Goal: Task Accomplishment & Management: Use online tool/utility

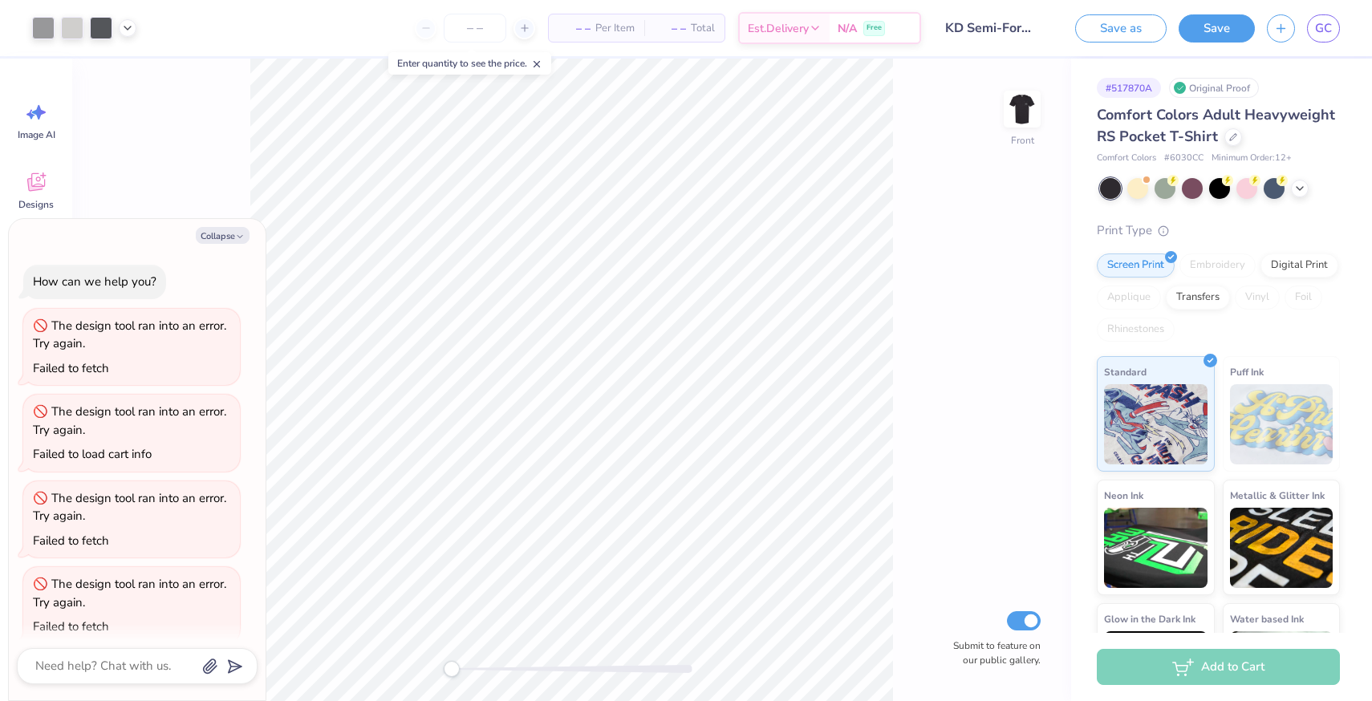
scroll to position [355, 0]
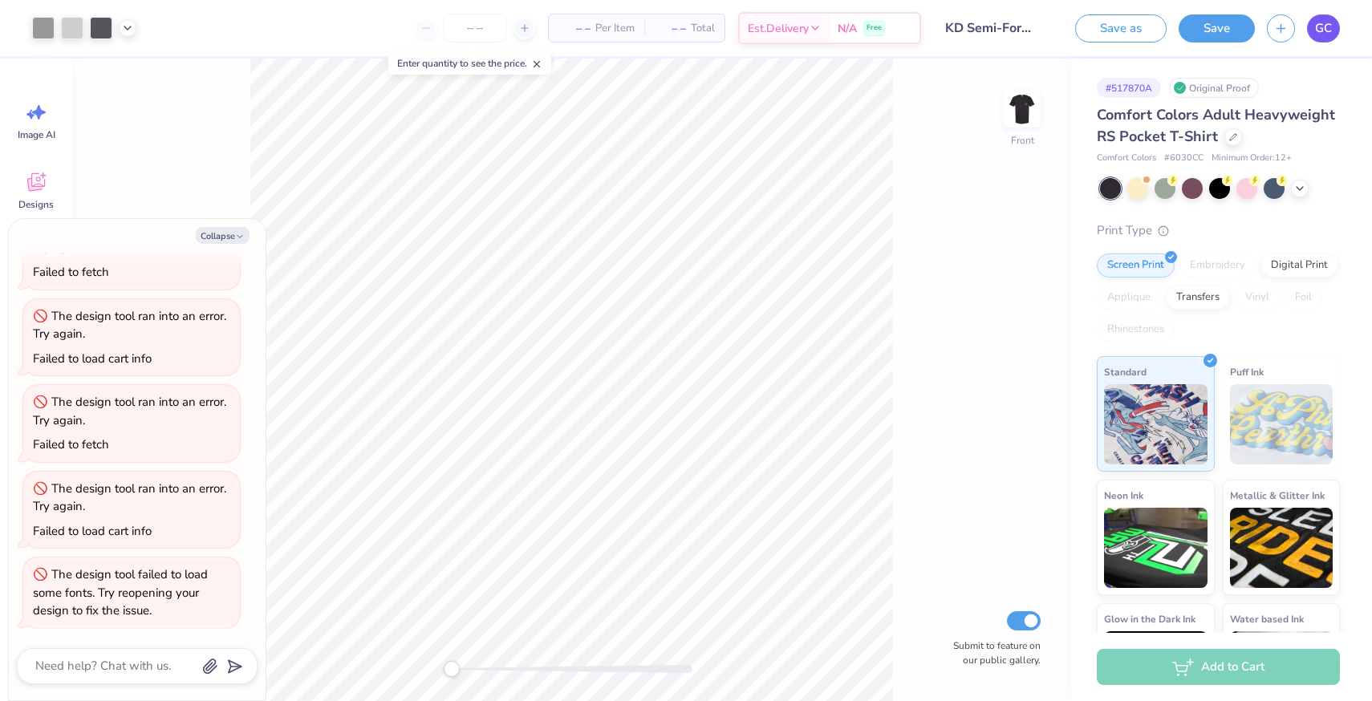
click at [1323, 26] on span "GC" at bounding box center [1323, 28] width 17 height 18
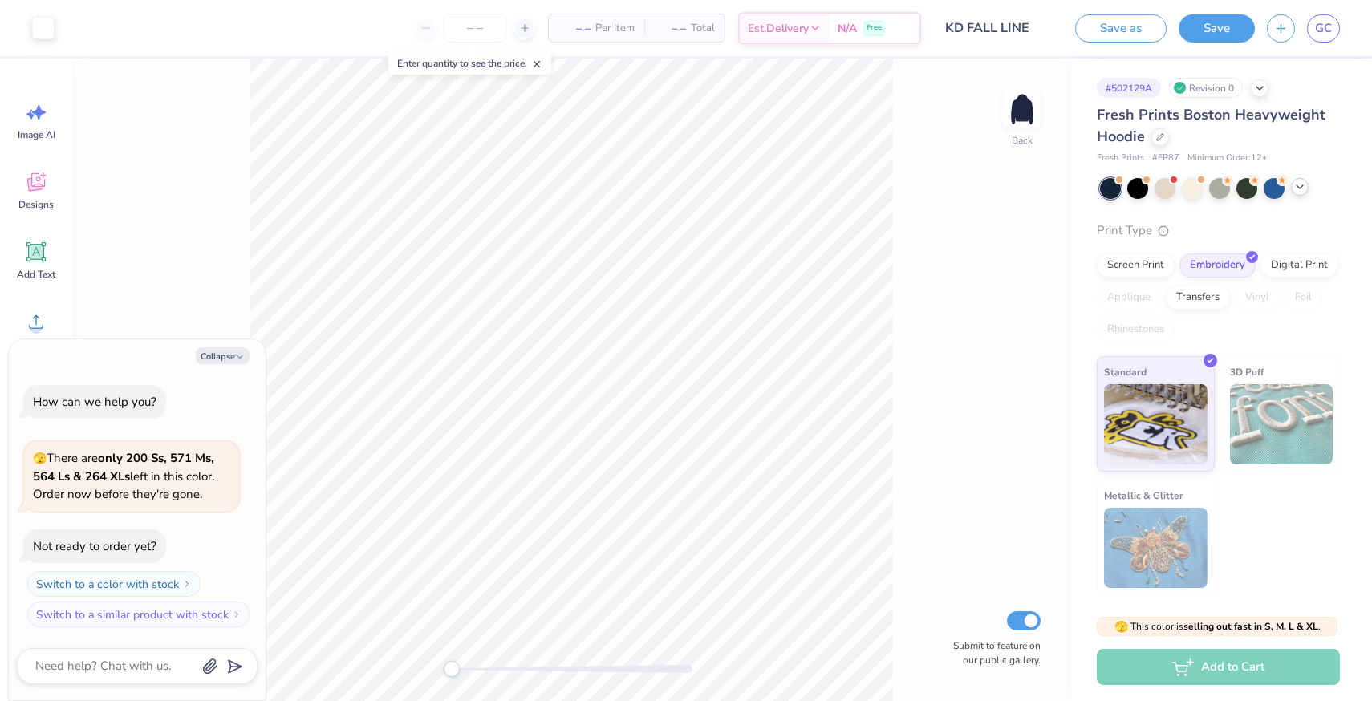
click at [1302, 193] on div at bounding box center [1300, 187] width 18 height 18
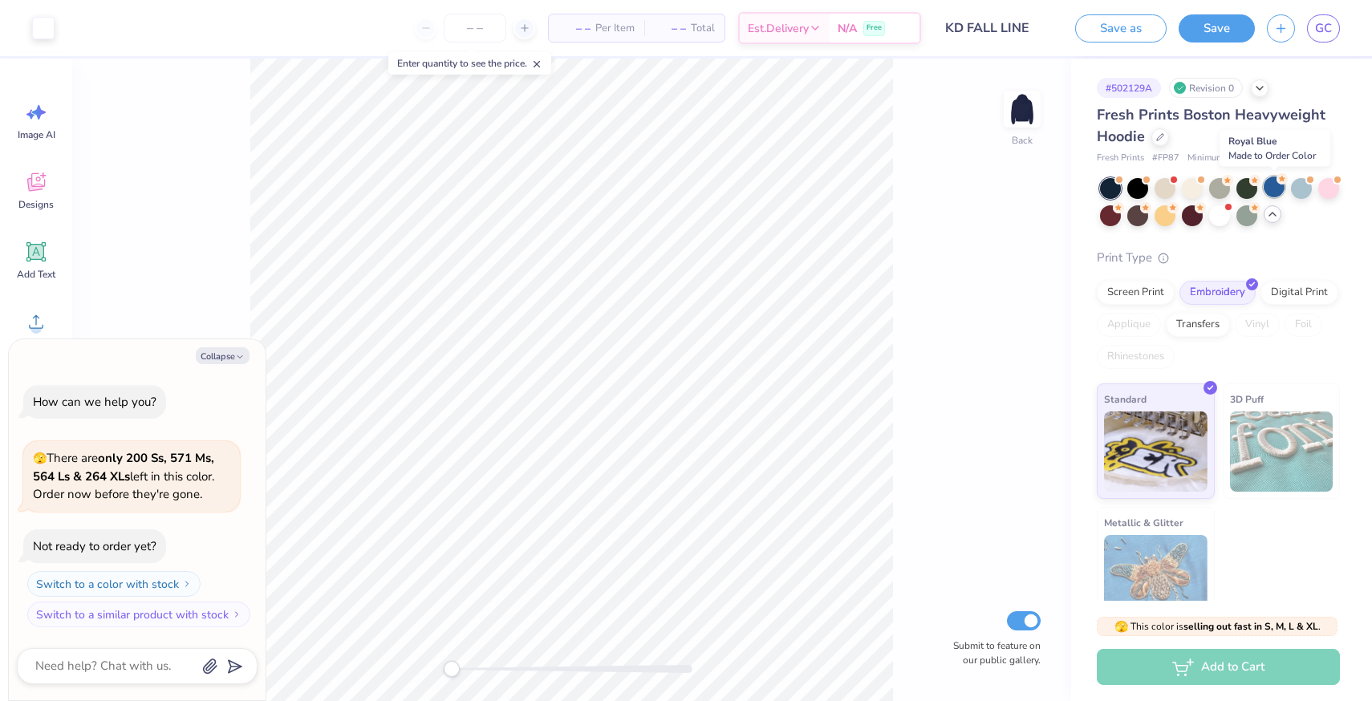
click at [1275, 188] on div at bounding box center [1273, 186] width 21 height 21
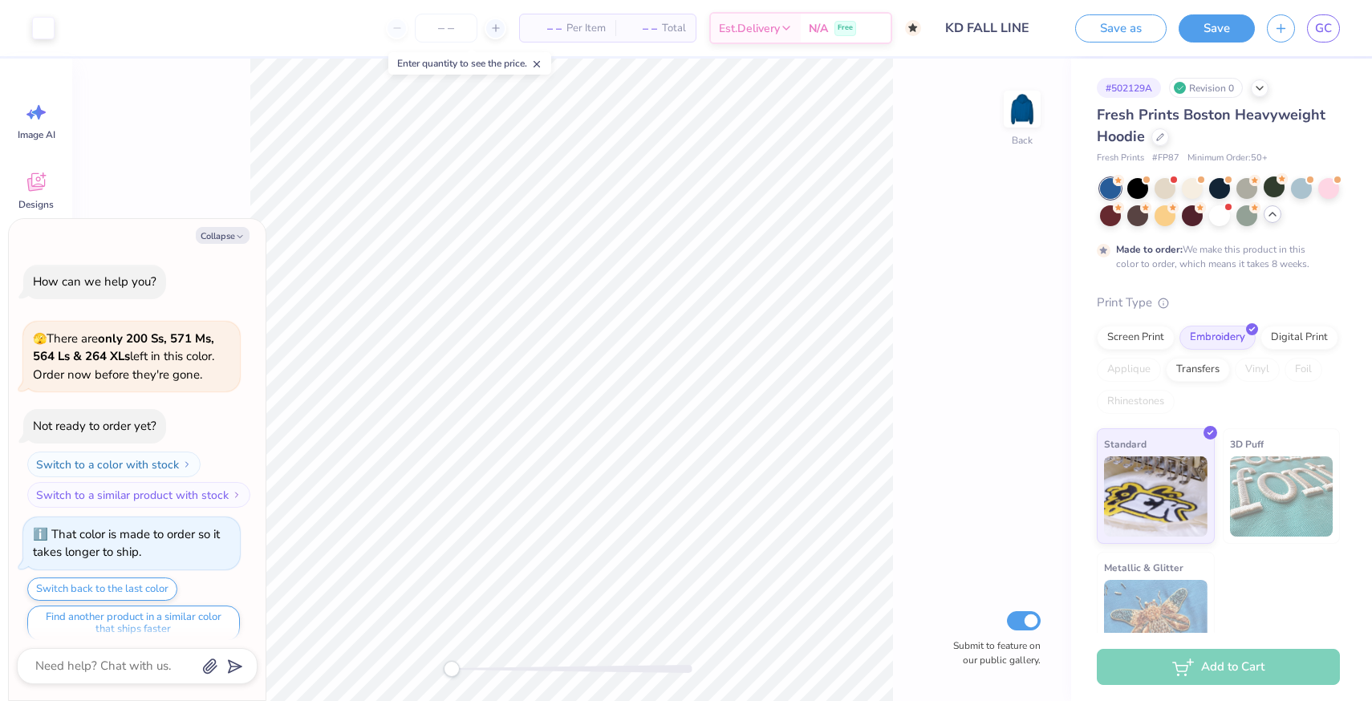
scroll to position [13, 0]
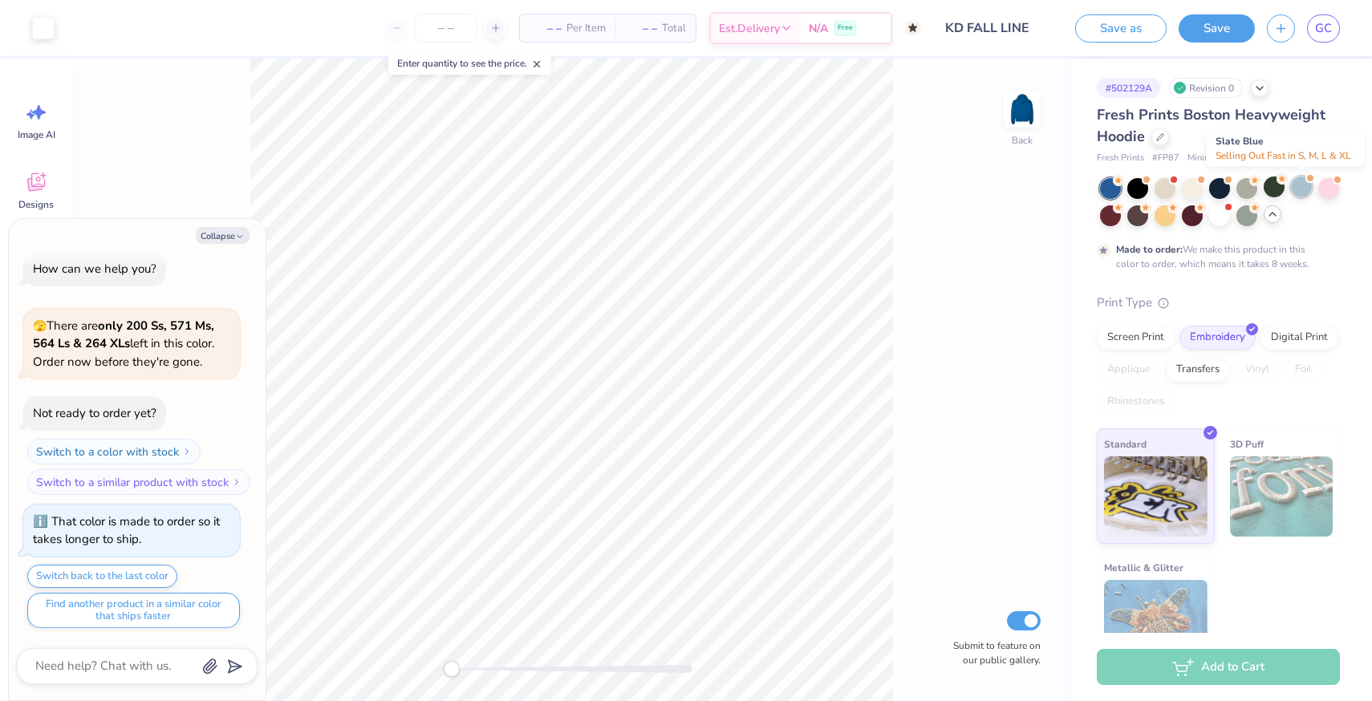
click at [1297, 193] on div at bounding box center [1301, 186] width 21 height 21
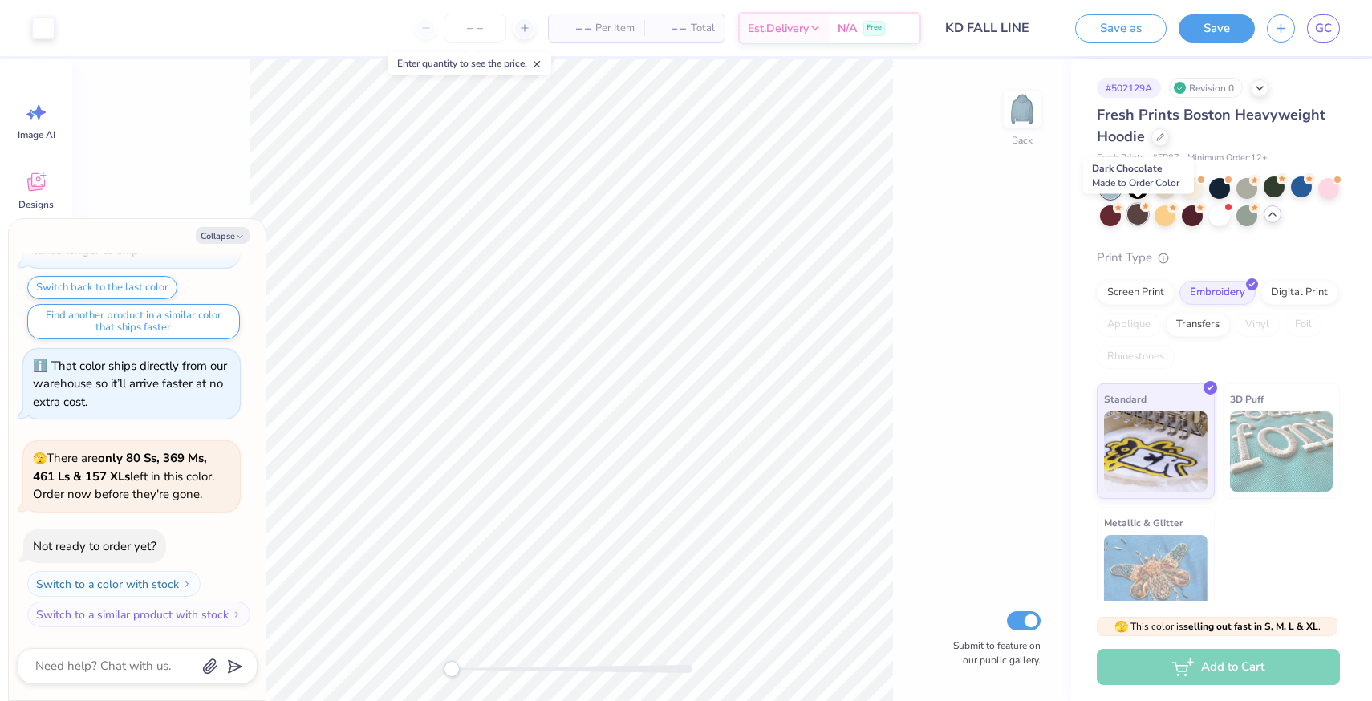
click at [1140, 217] on div at bounding box center [1137, 214] width 21 height 21
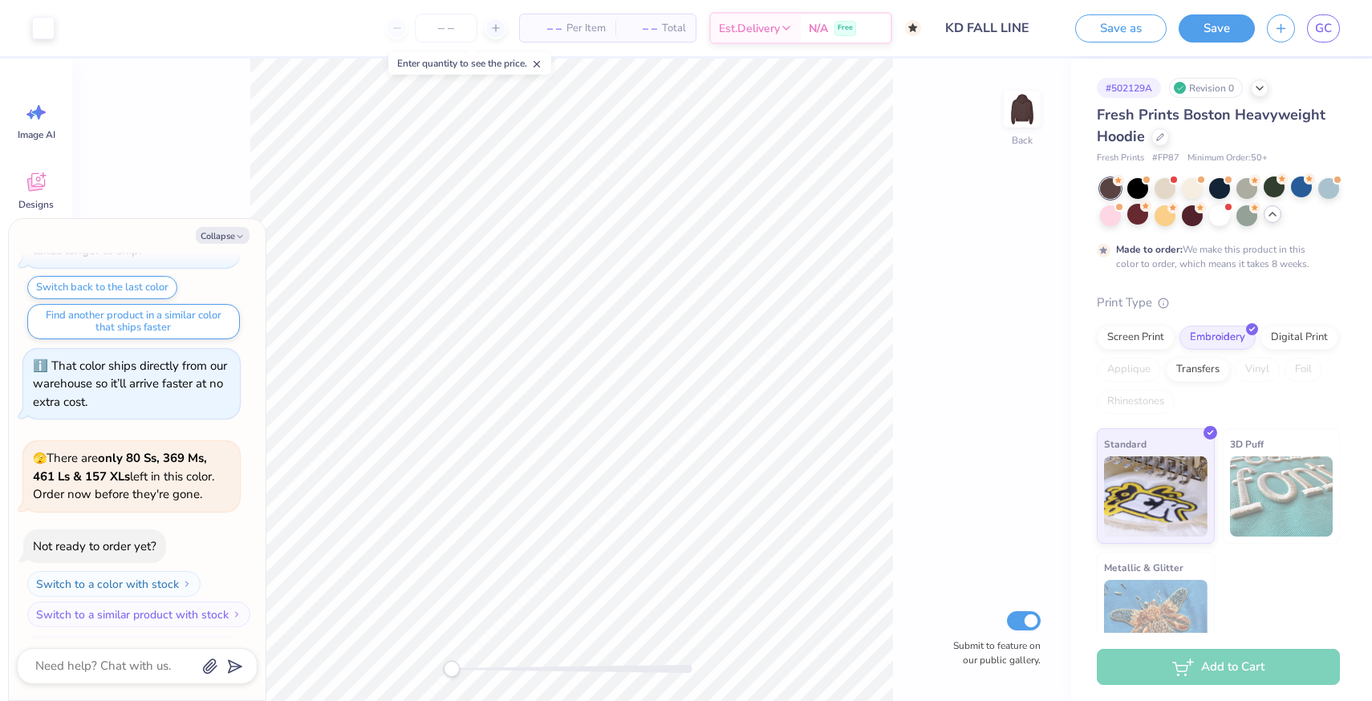
scroll to position [435, 0]
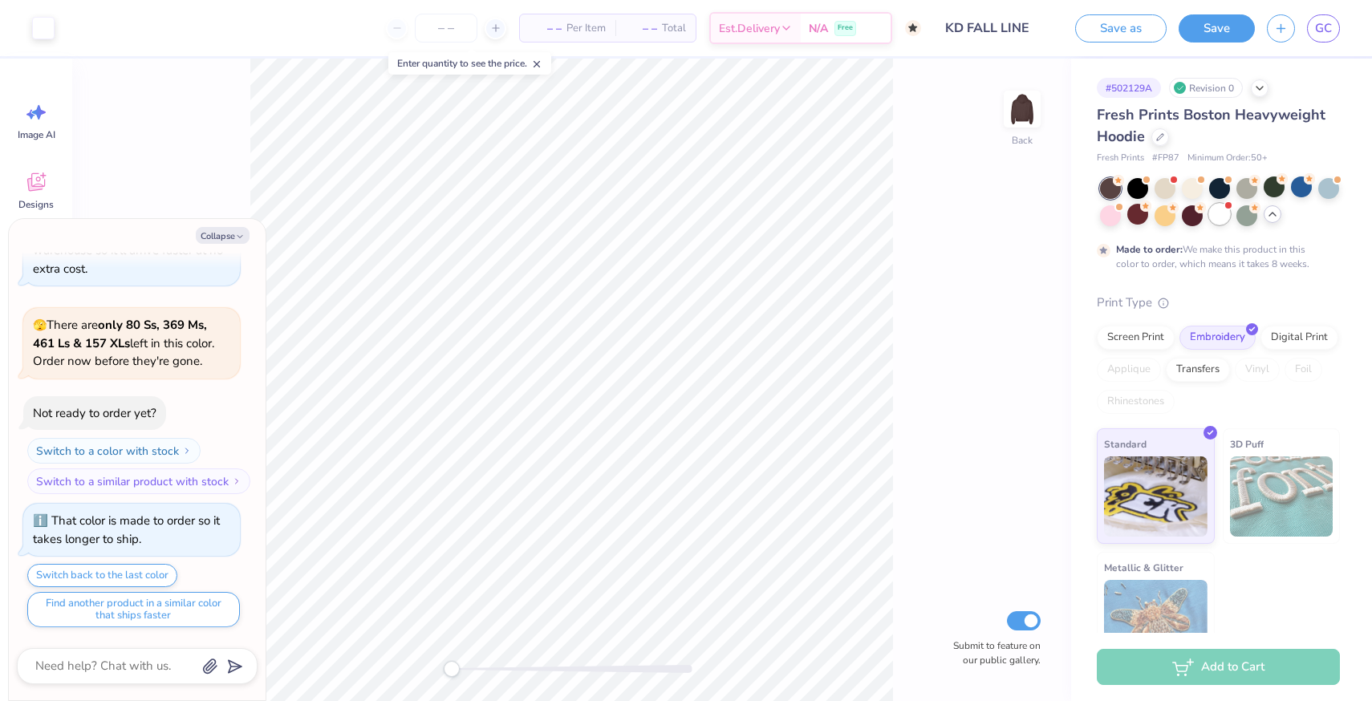
click at [1219, 218] on div at bounding box center [1219, 214] width 21 height 21
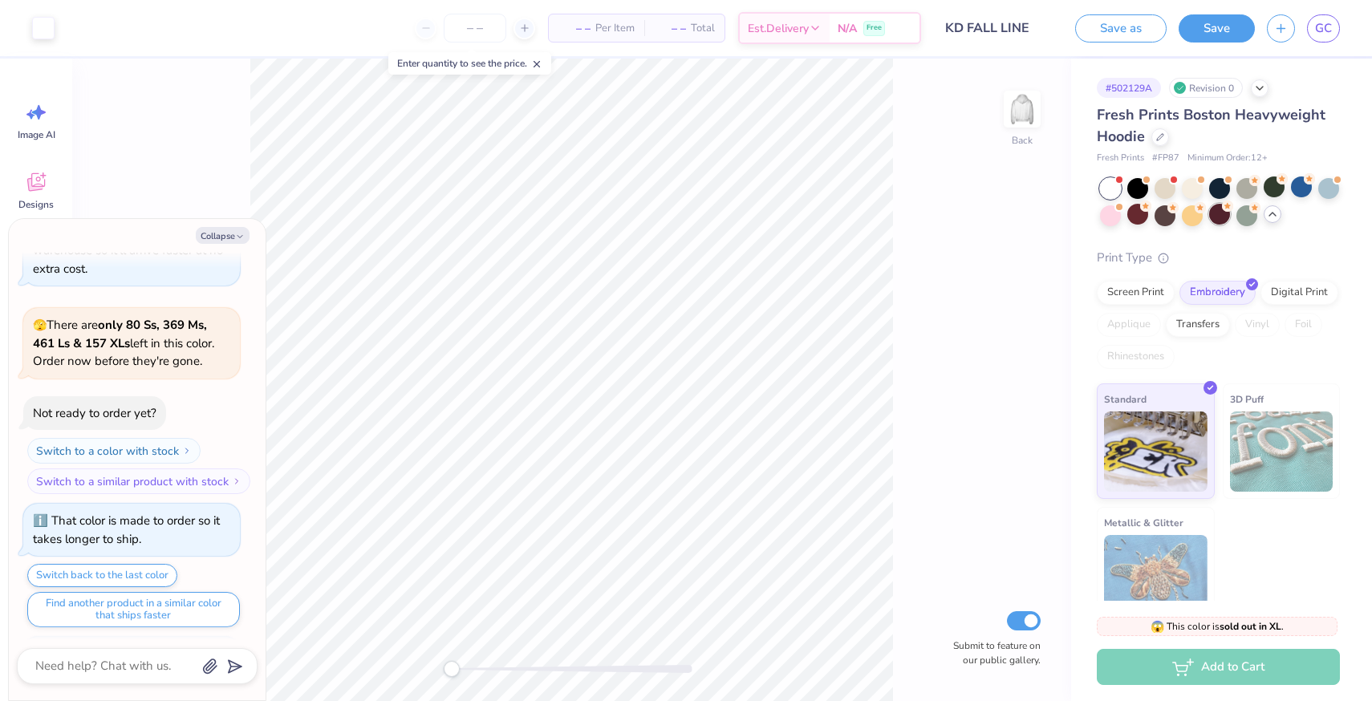
scroll to position [759, 0]
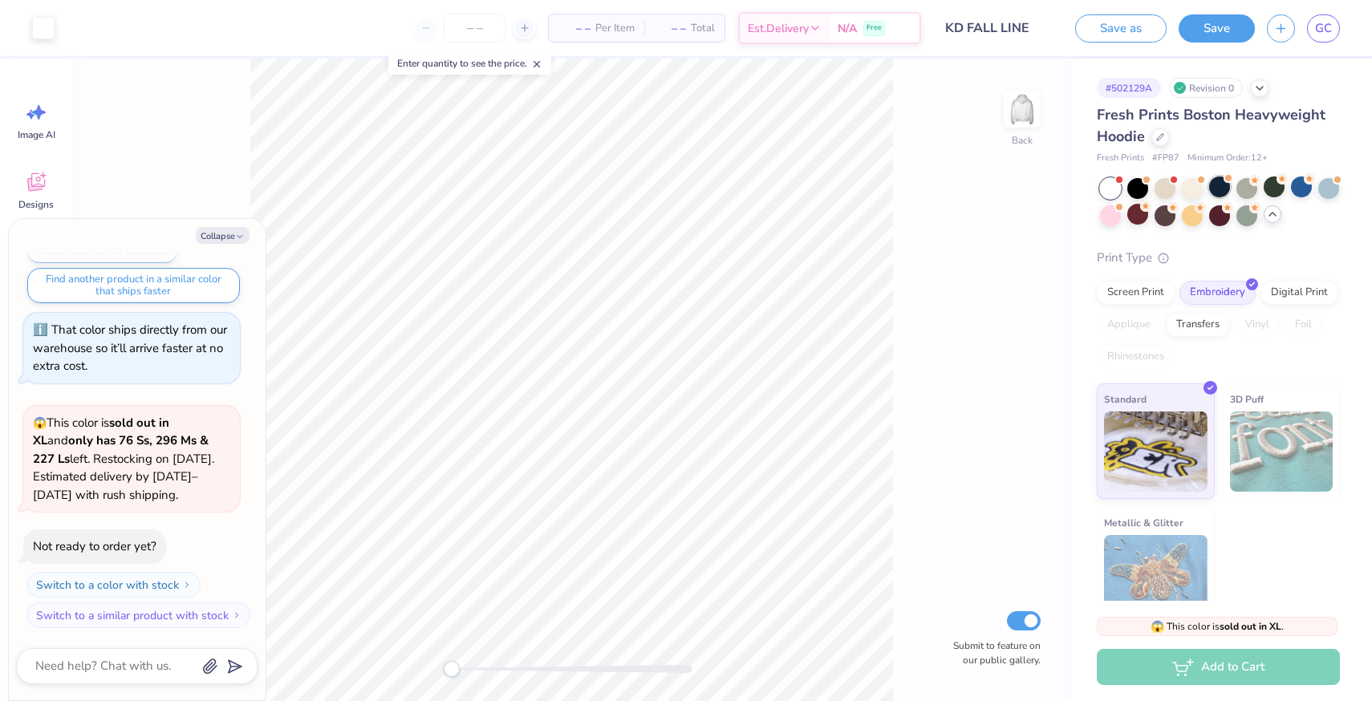
click at [1216, 191] on div at bounding box center [1219, 186] width 21 height 21
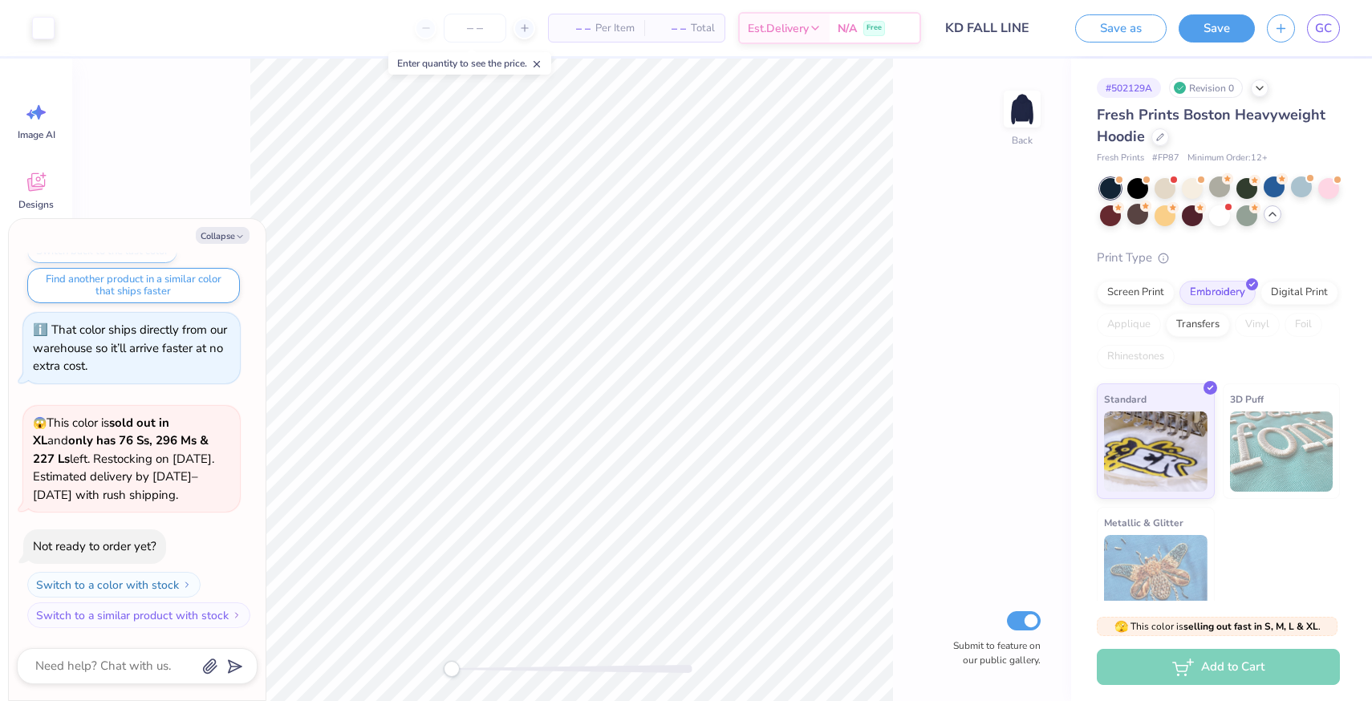
scroll to position [967, 0]
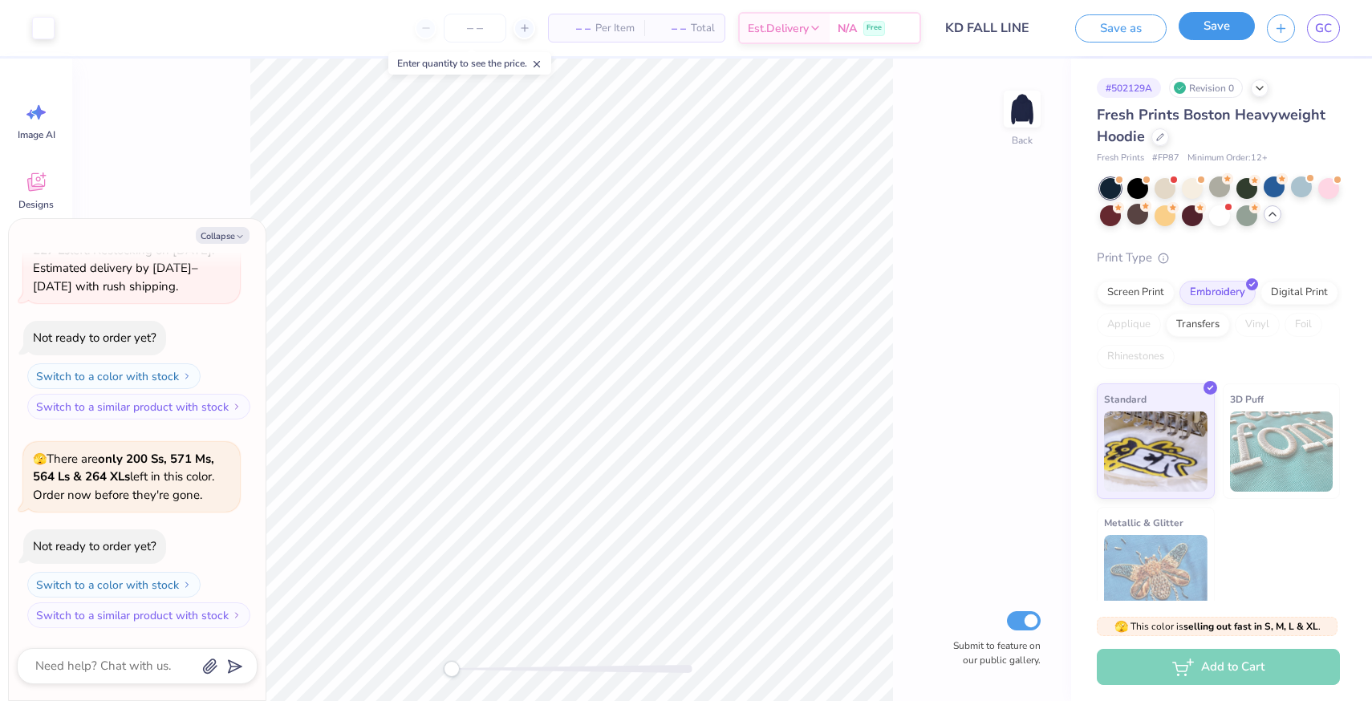
click at [1201, 23] on button "Save" at bounding box center [1216, 26] width 76 height 28
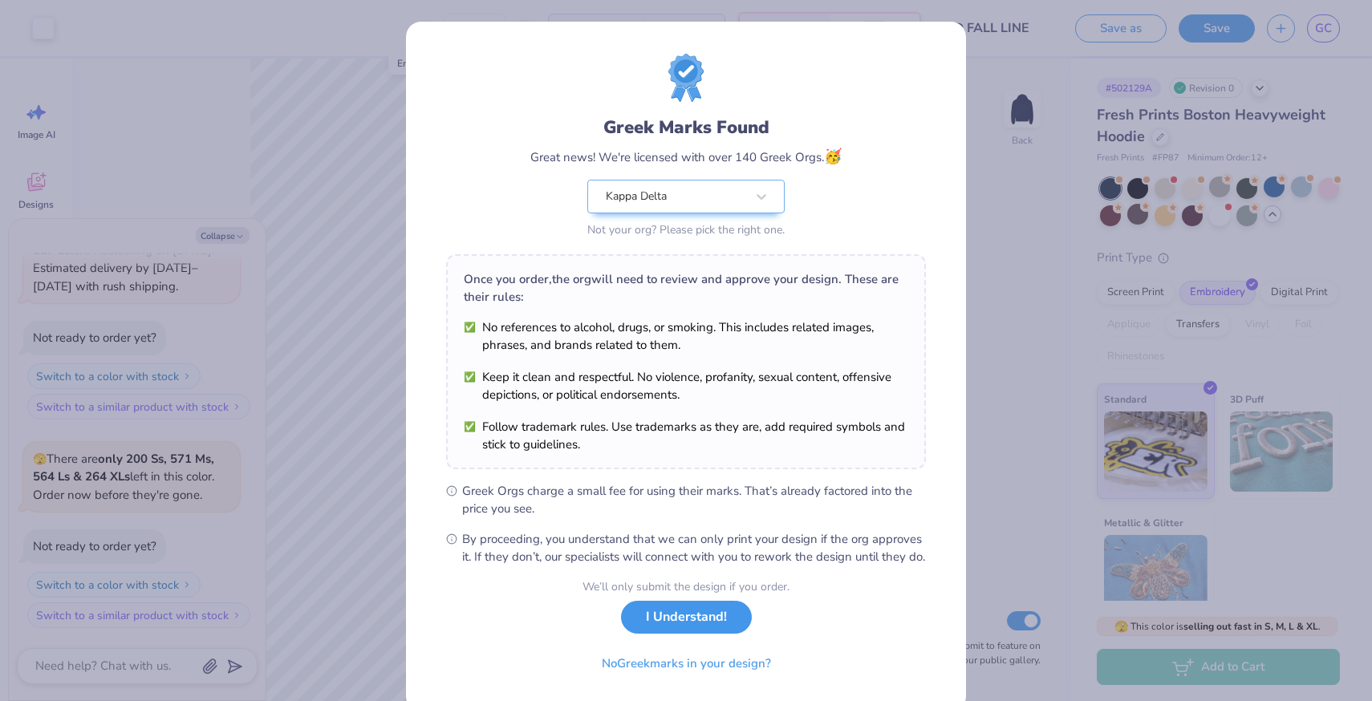
click at [696, 634] on button "I Understand!" at bounding box center [686, 617] width 131 height 33
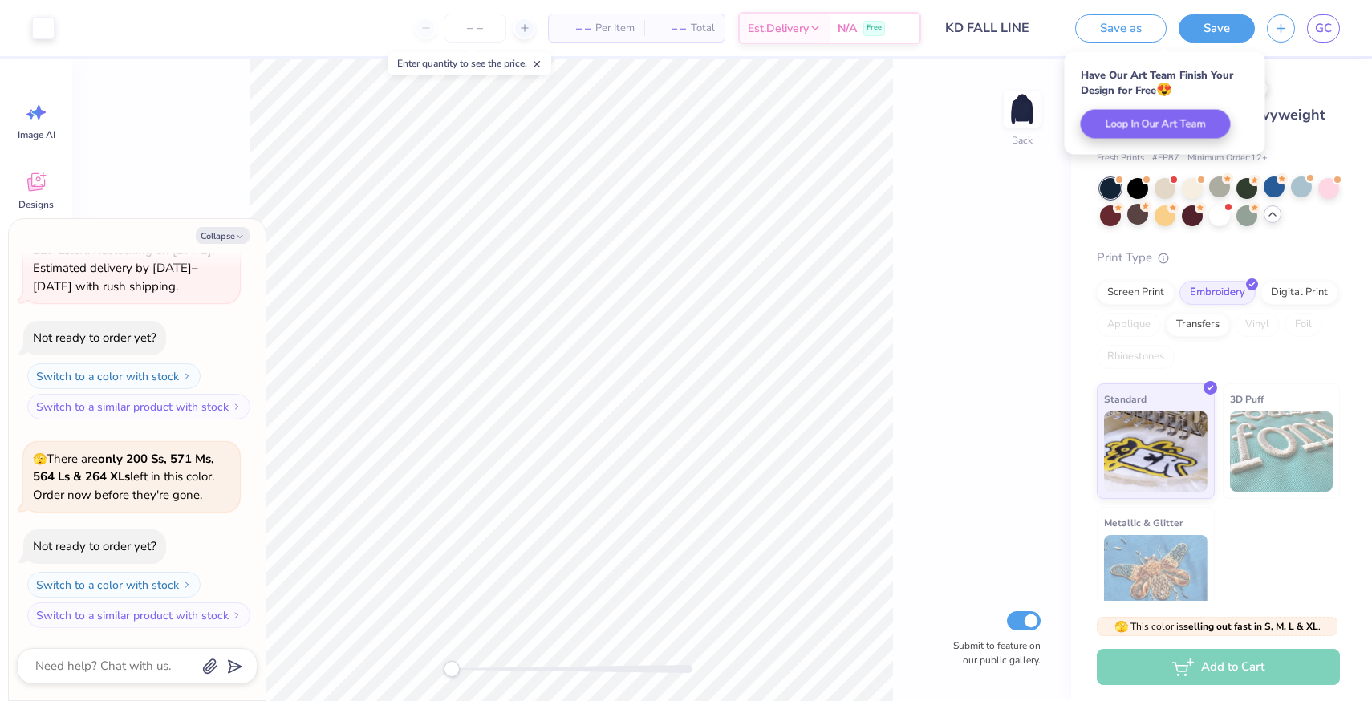
click at [1046, 242] on div "Back Submit to feature on our public gallery." at bounding box center [571, 380] width 999 height 642
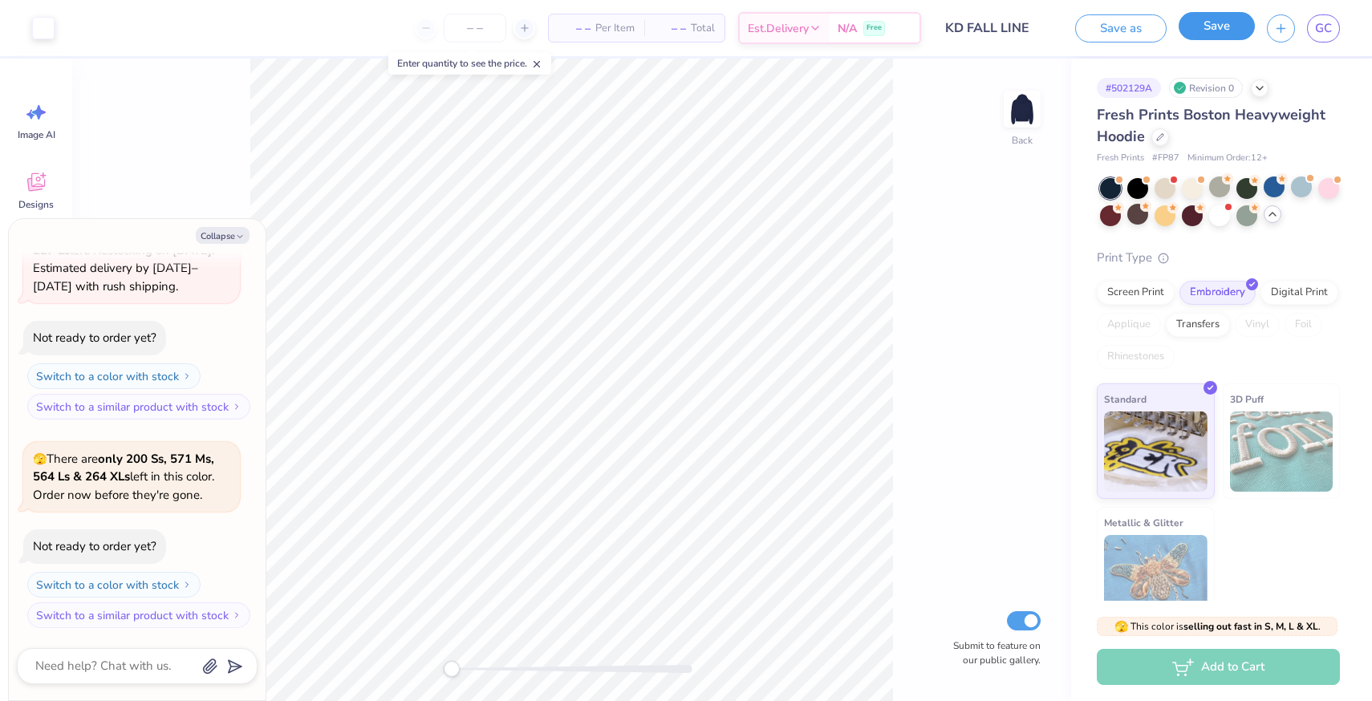
click at [1201, 26] on button "Save" at bounding box center [1216, 26] width 76 height 28
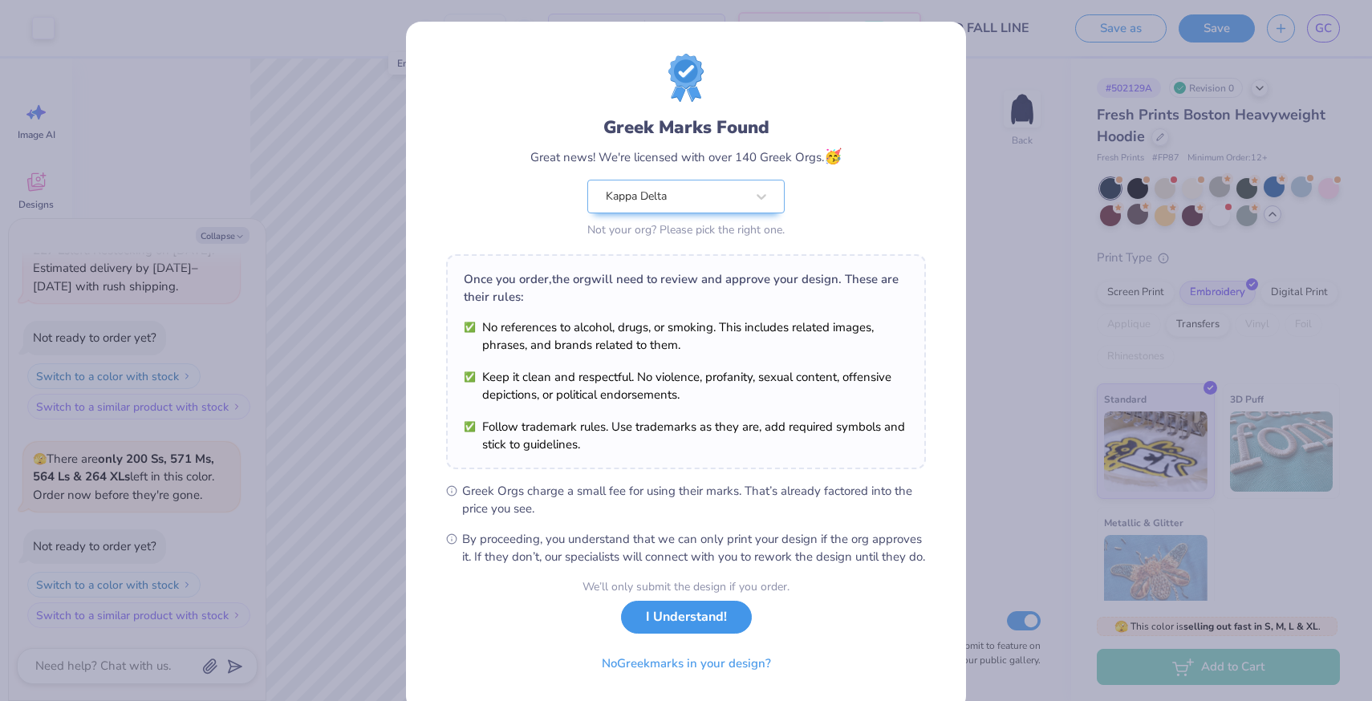
click at [674, 634] on button "I Understand!" at bounding box center [686, 617] width 131 height 33
type textarea "x"
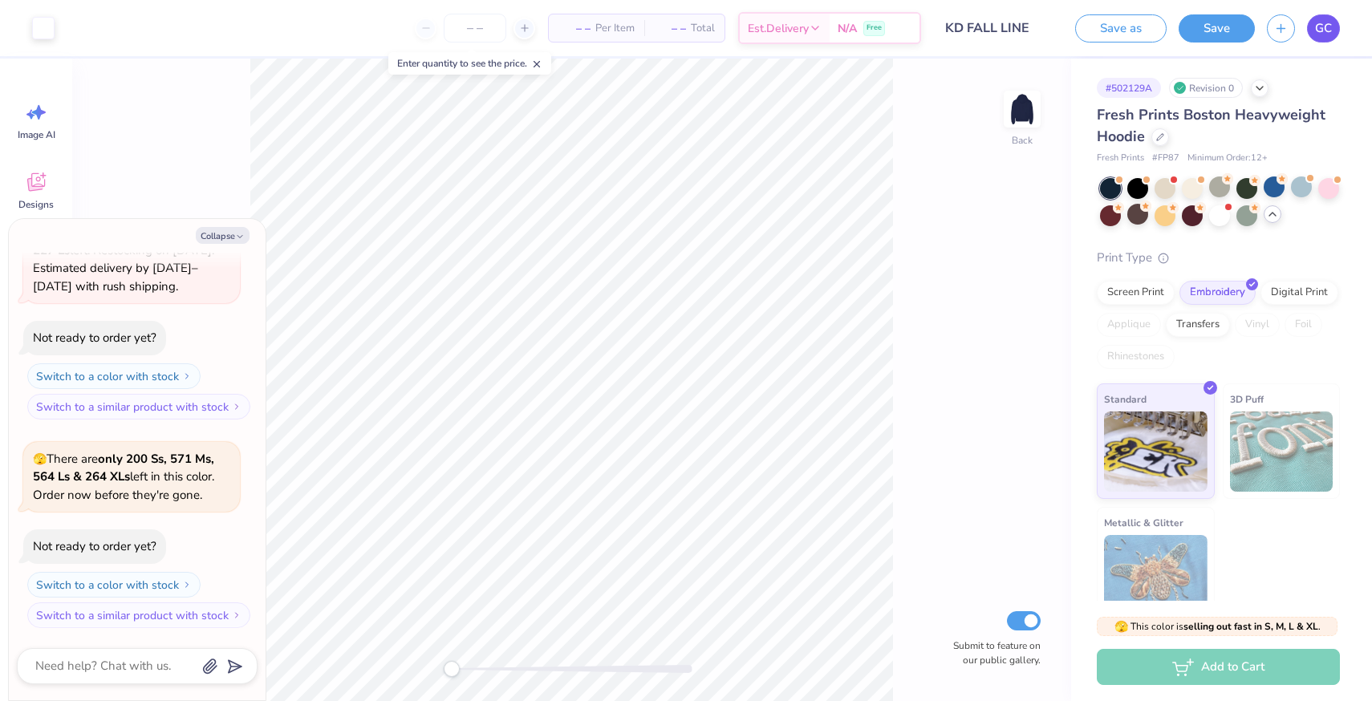
click at [1327, 21] on span "GC" at bounding box center [1323, 28] width 17 height 18
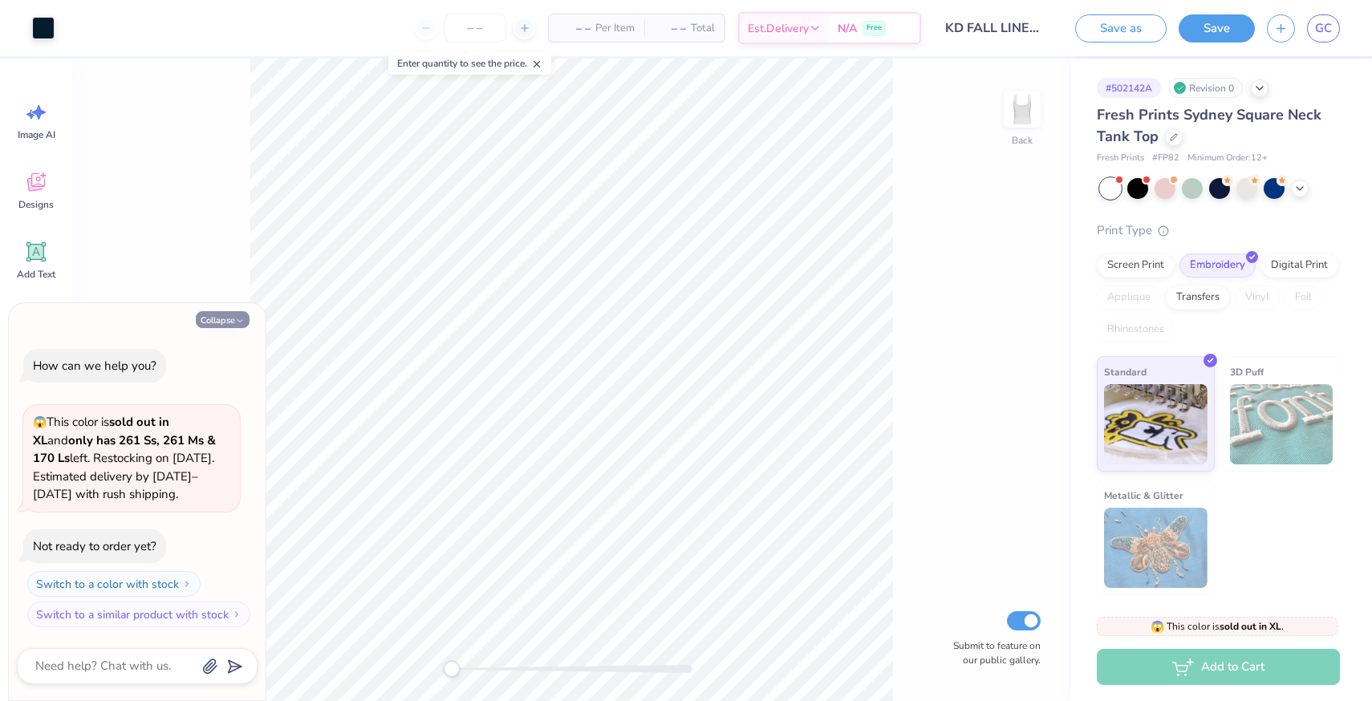
click at [227, 320] on button "Collapse" at bounding box center [223, 319] width 54 height 17
type textarea "x"
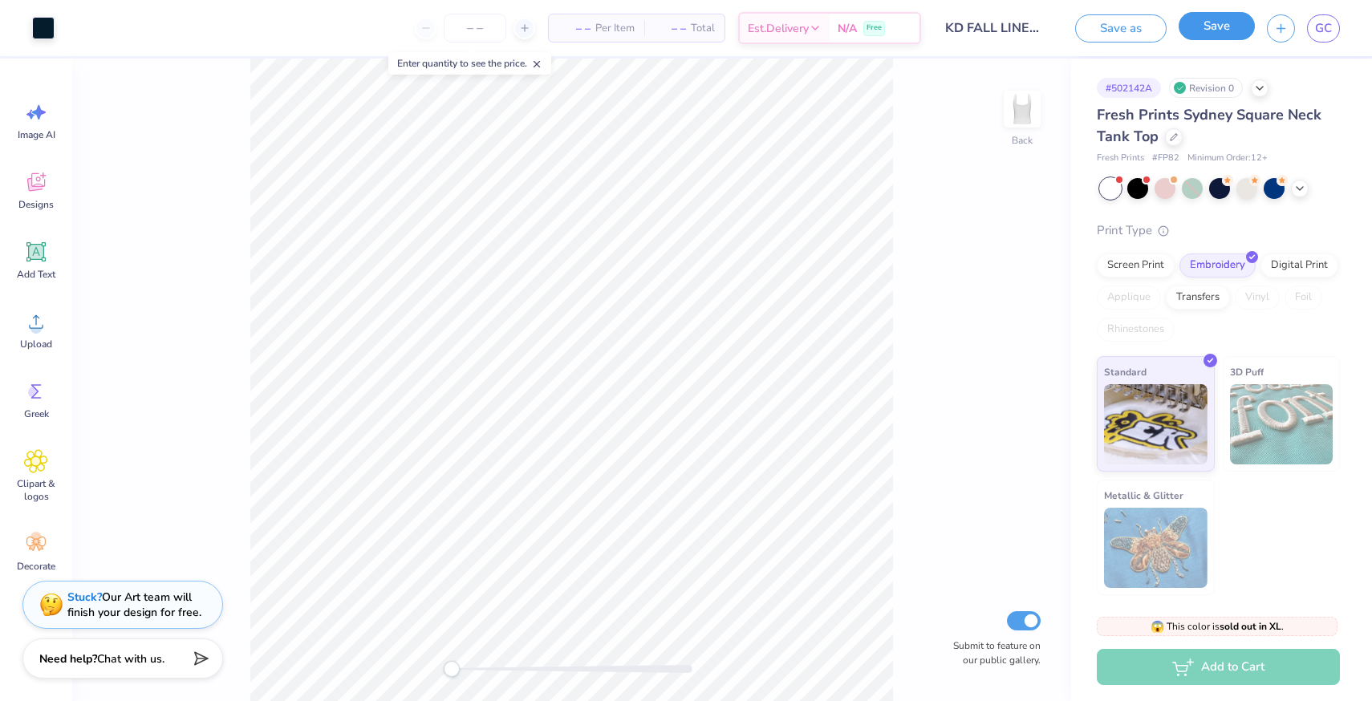
click at [1196, 30] on button "Save" at bounding box center [1216, 26] width 76 height 28
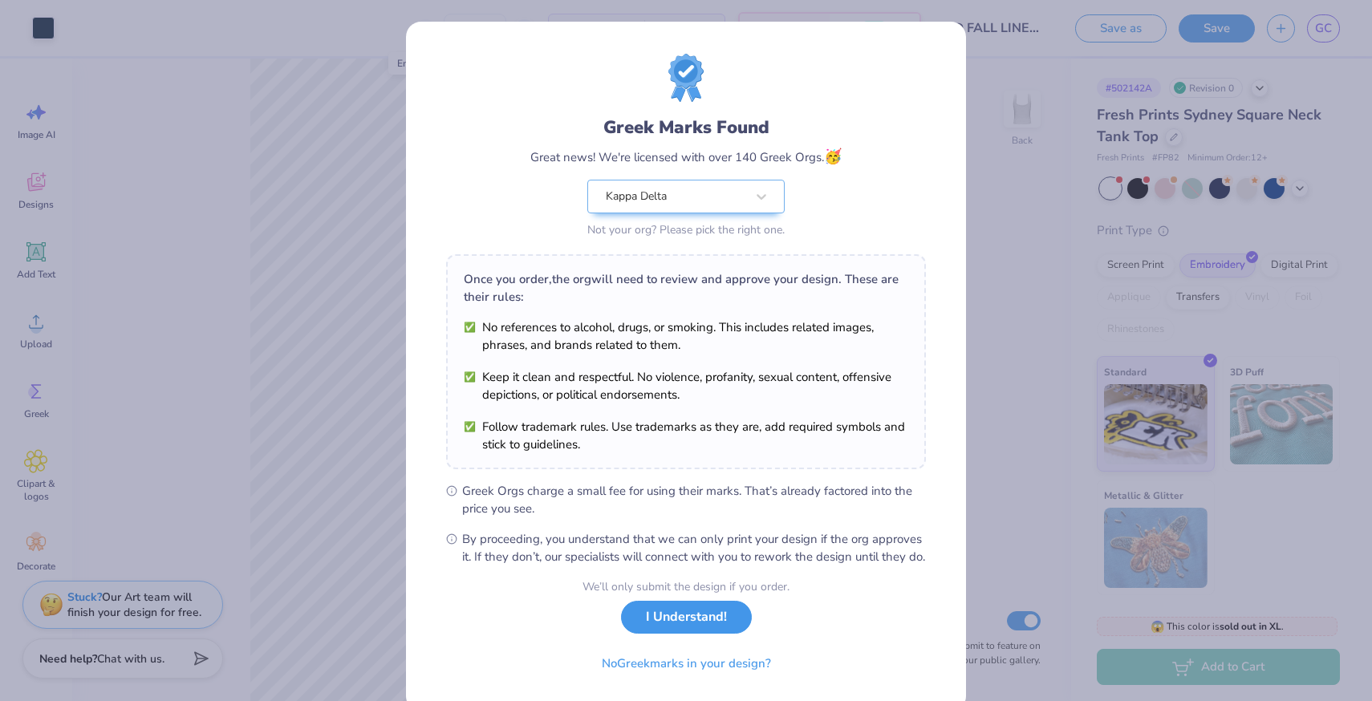
click at [694, 652] on div "We’ll only submit the design if you order. I Understand! No Greek marks in your…" at bounding box center [685, 628] width 207 height 101
click at [694, 634] on button "I Understand!" at bounding box center [686, 617] width 131 height 33
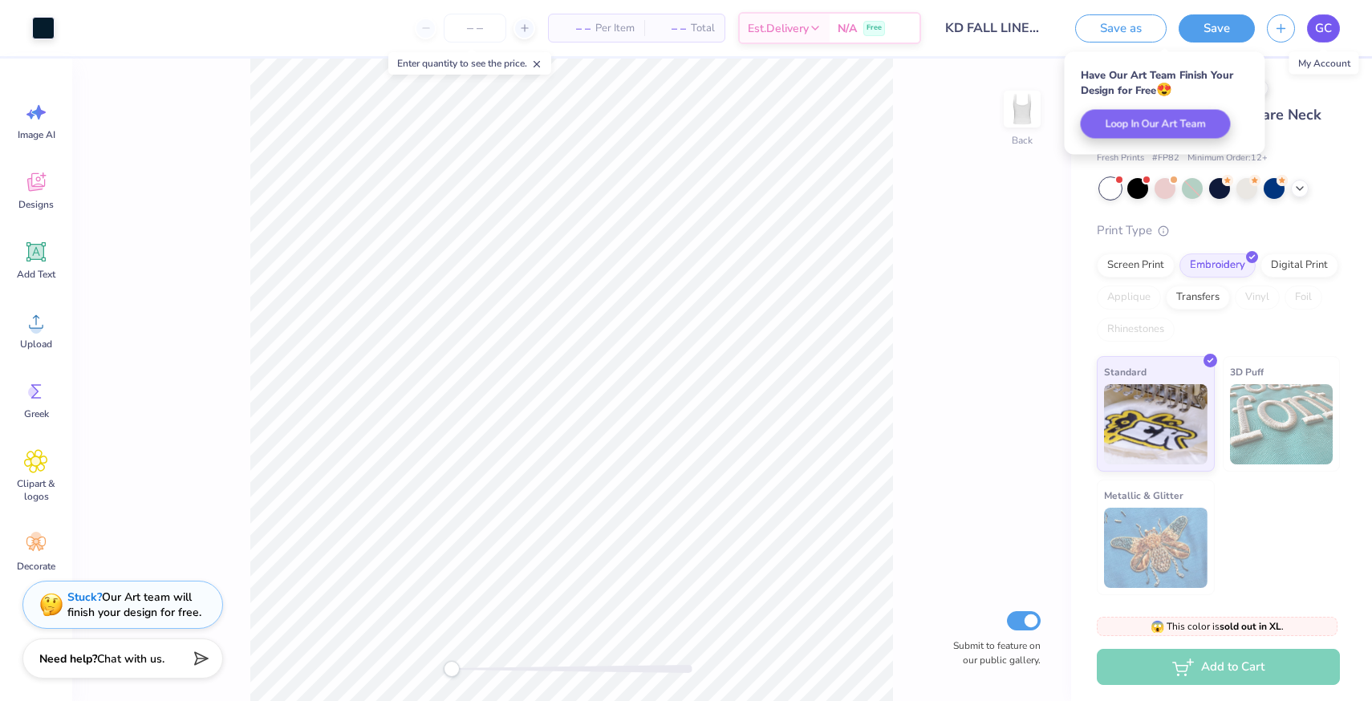
click at [1323, 34] on span "GC" at bounding box center [1323, 28] width 17 height 18
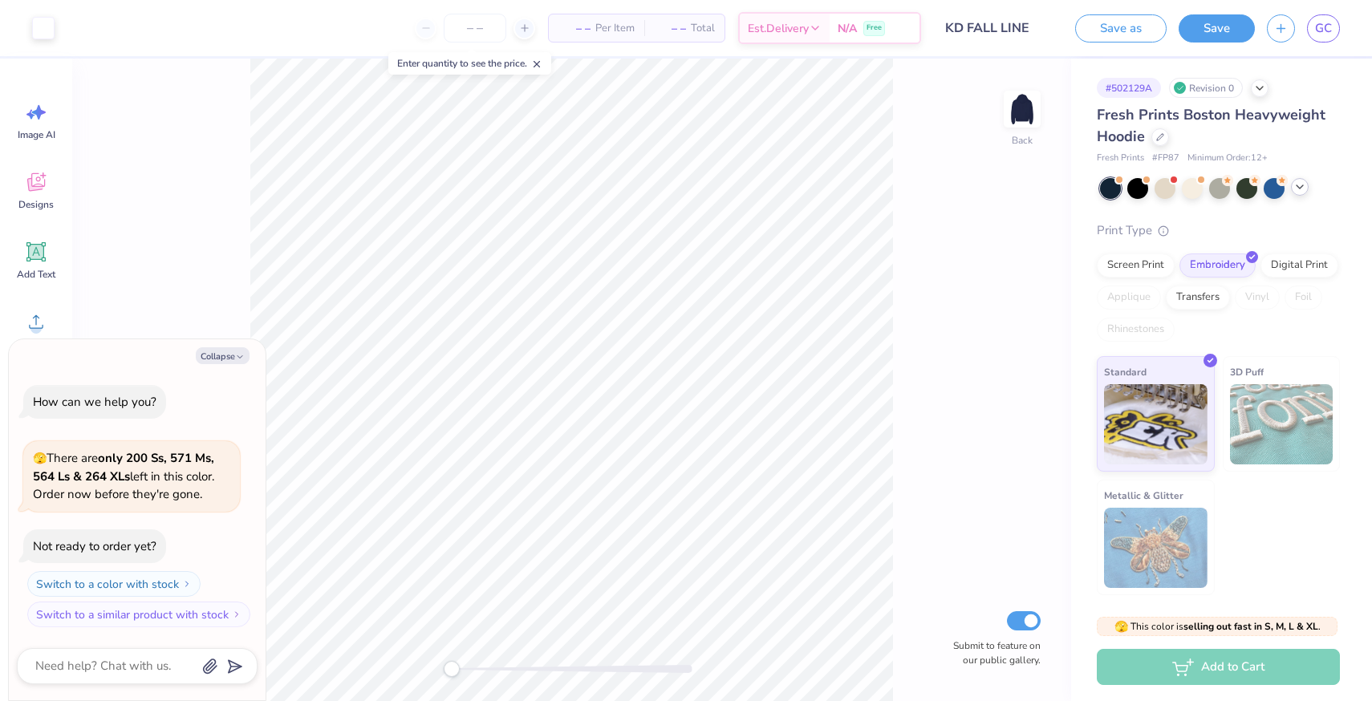
click at [1307, 185] on div at bounding box center [1300, 187] width 18 height 18
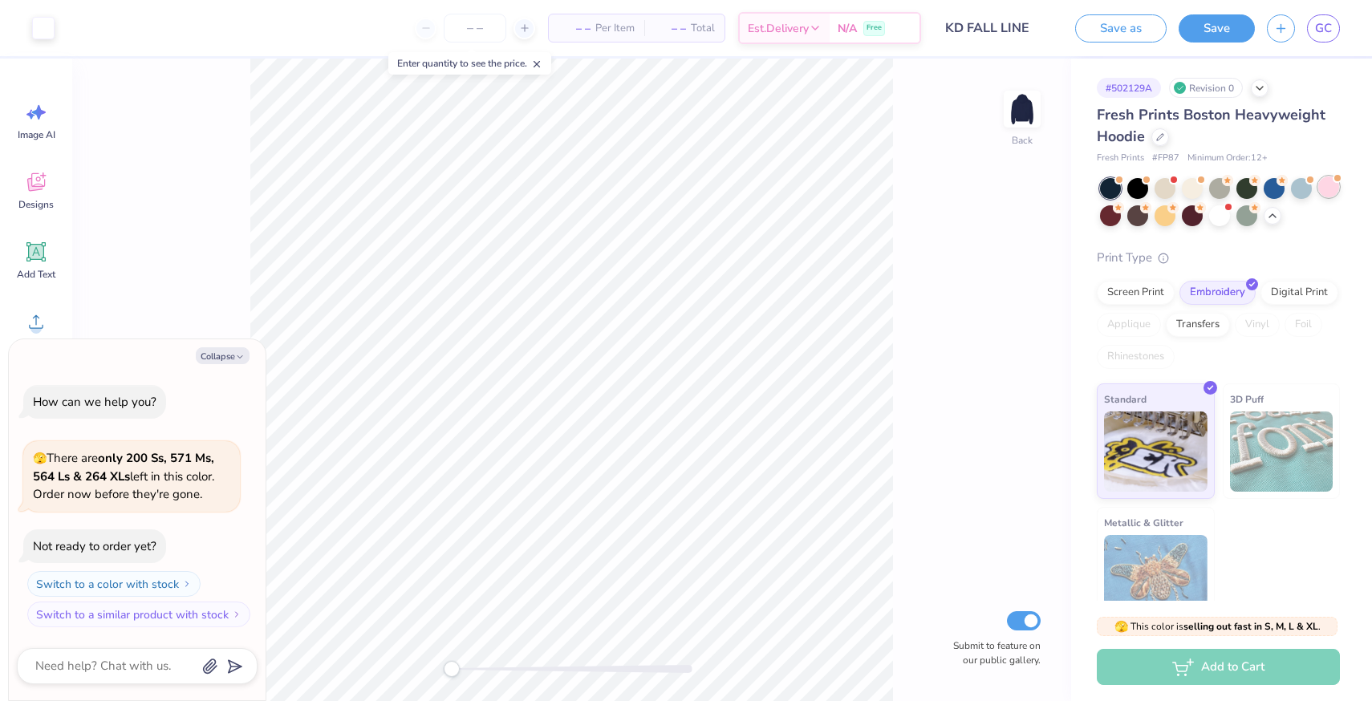
click at [1324, 192] on div at bounding box center [1328, 186] width 21 height 21
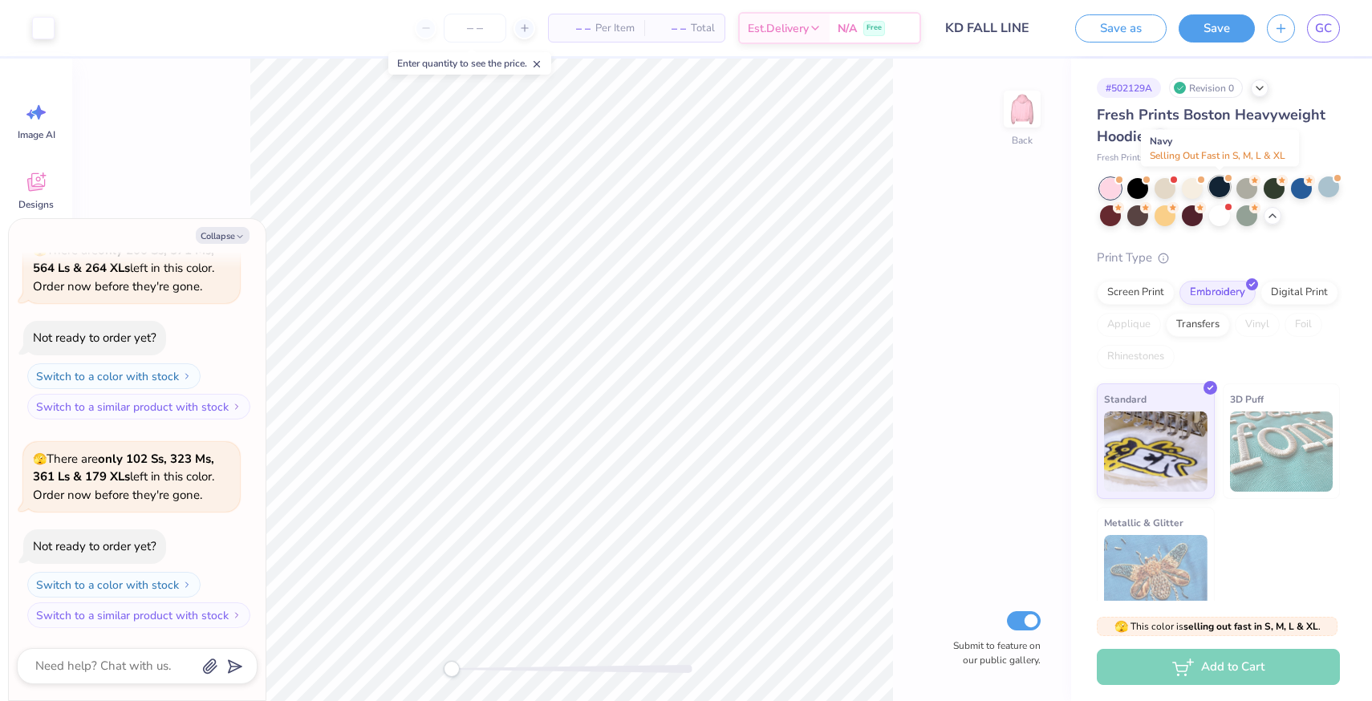
click at [1220, 183] on div at bounding box center [1219, 186] width 21 height 21
click at [1262, 88] on icon at bounding box center [1259, 86] width 13 height 13
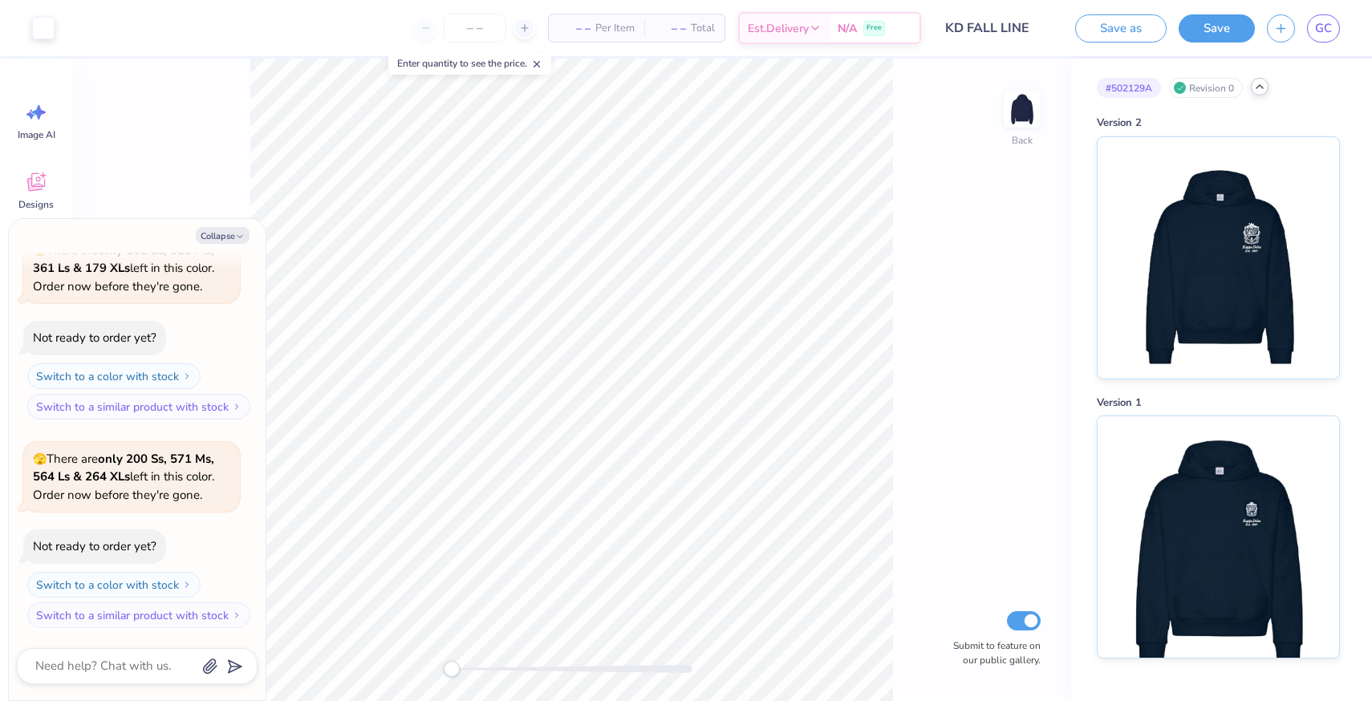
click at [1258, 85] on icon at bounding box center [1259, 86] width 13 height 13
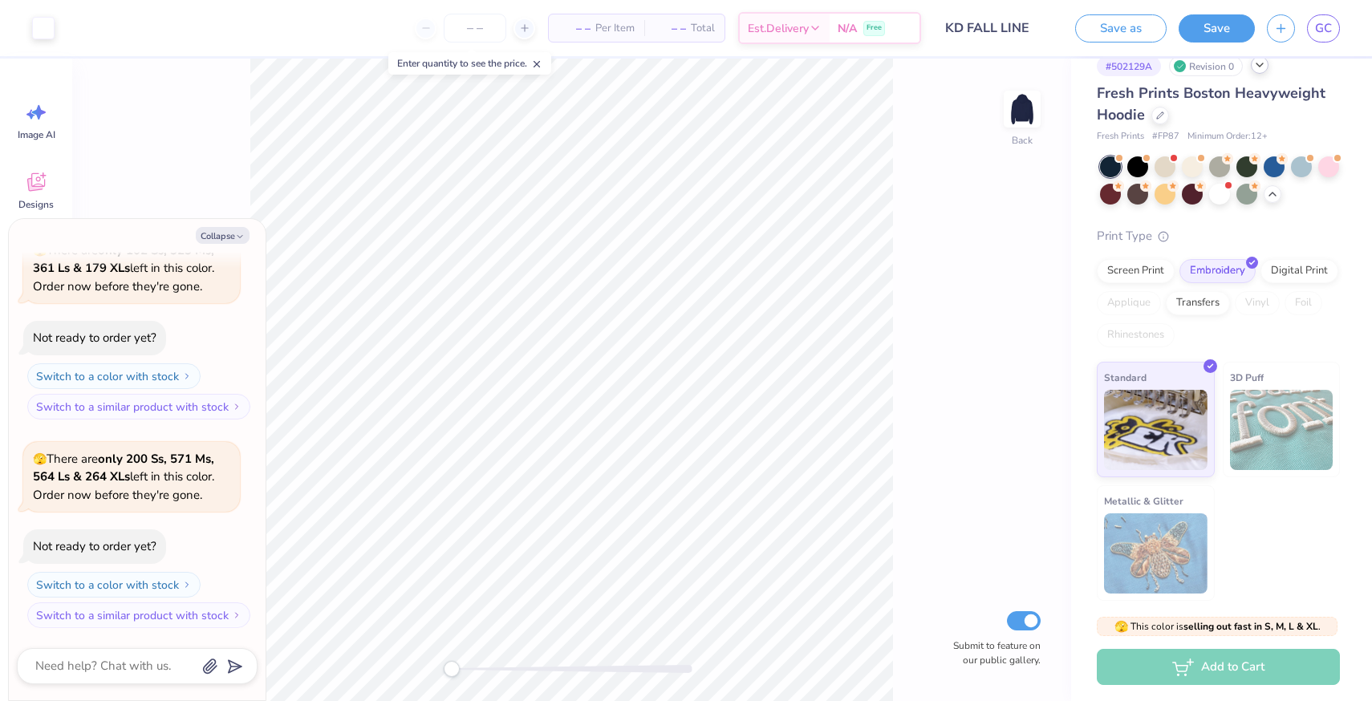
scroll to position [0, 0]
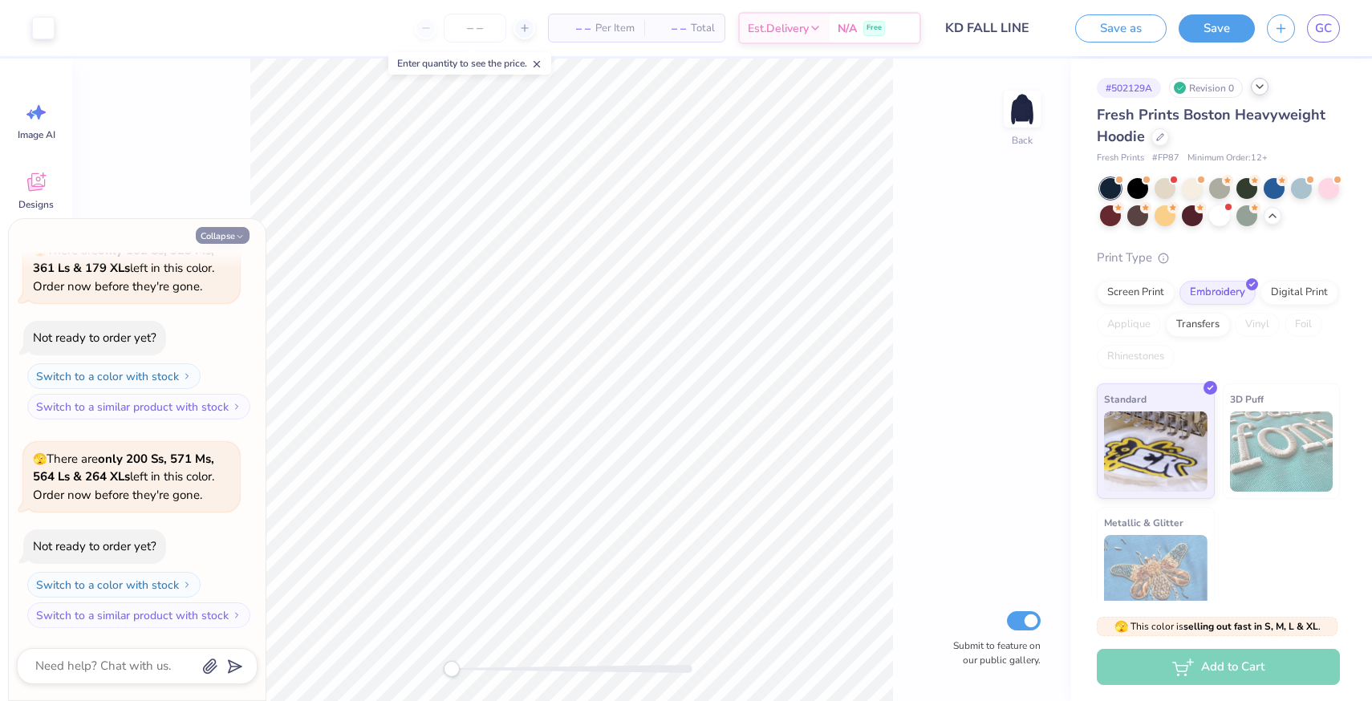
click at [227, 238] on button "Collapse" at bounding box center [223, 235] width 54 height 17
type textarea "x"
